Goal: Find contact information: Find contact information

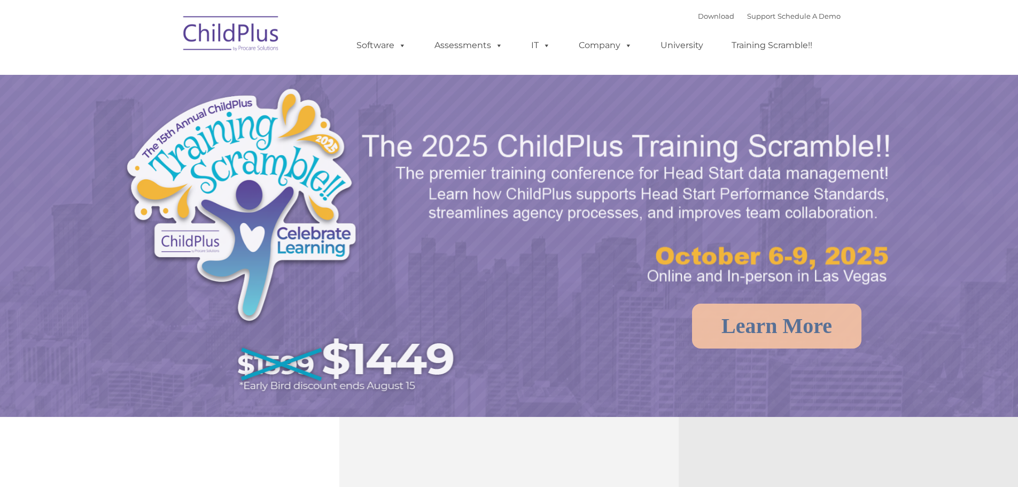
select select "MEDIUM"
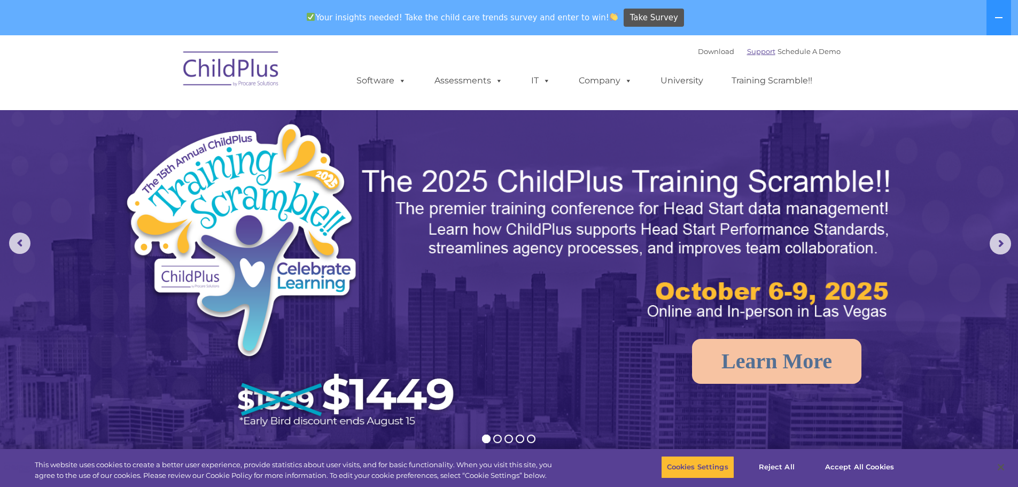
click at [747, 52] on link "Support" at bounding box center [761, 51] width 28 height 9
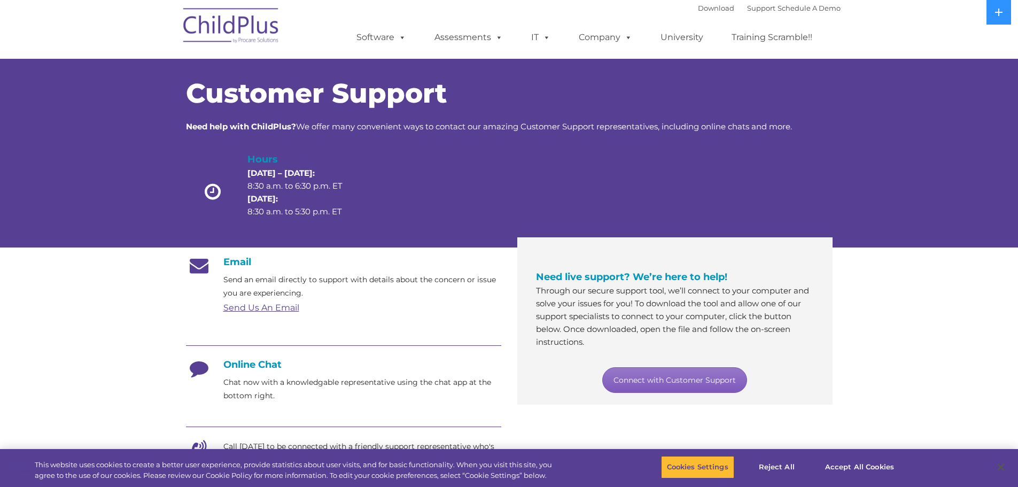
click at [708, 378] on link "Connect with Customer Support" at bounding box center [674, 380] width 145 height 26
